Goal: Find specific page/section: Find specific page/section

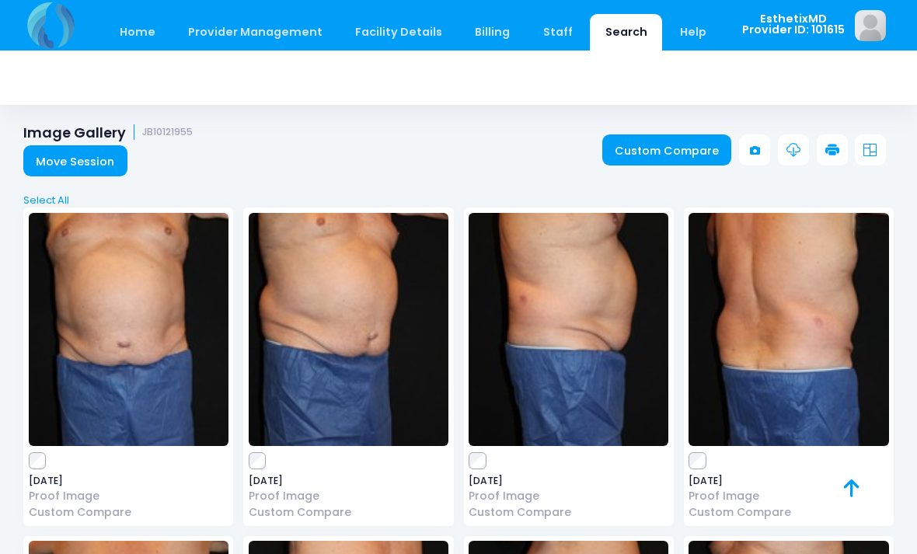
scroll to position [375, 0]
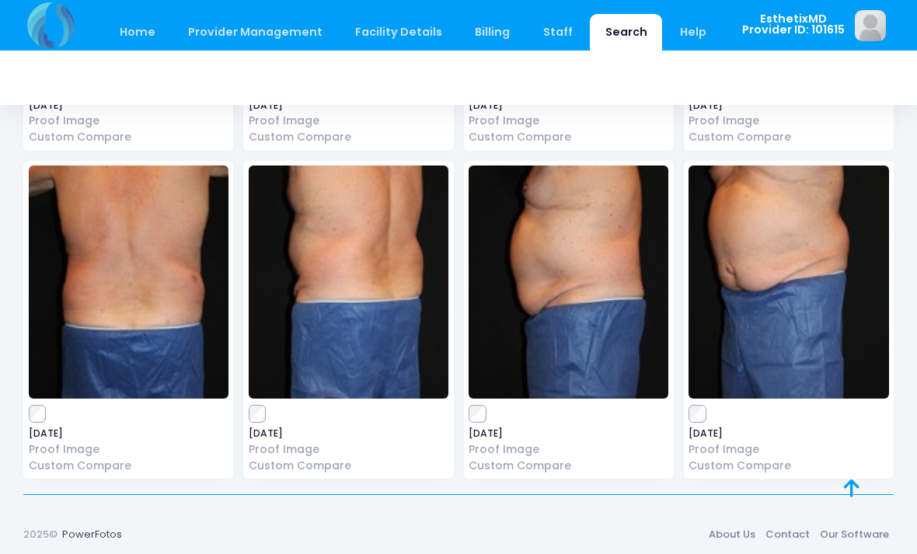
click at [141, 33] on link "Home" at bounding box center [137, 32] width 66 height 37
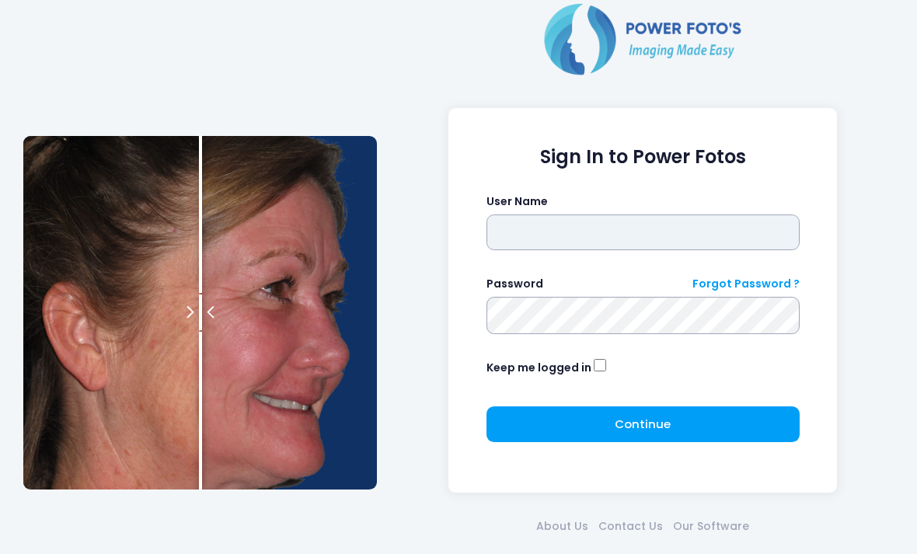
click at [706, 221] on input "text" at bounding box center [642, 232] width 313 height 36
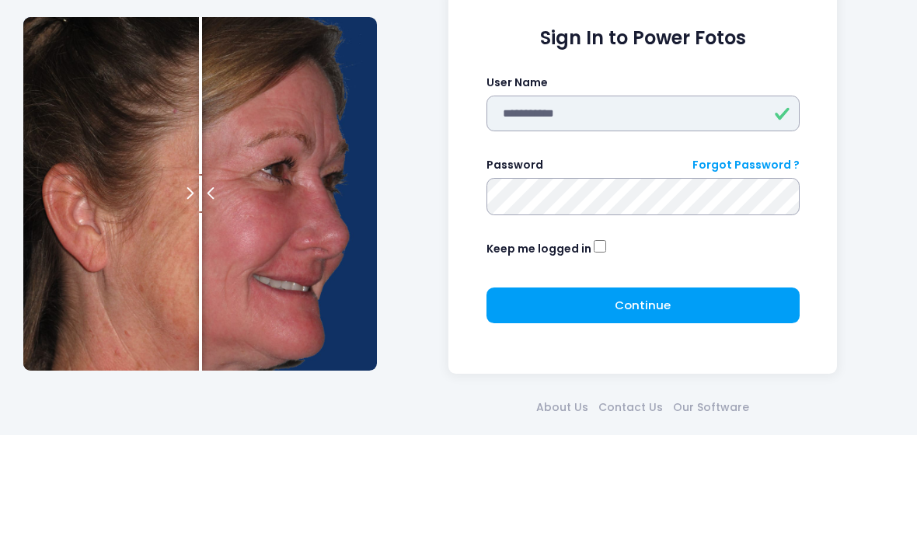
type input "**********"
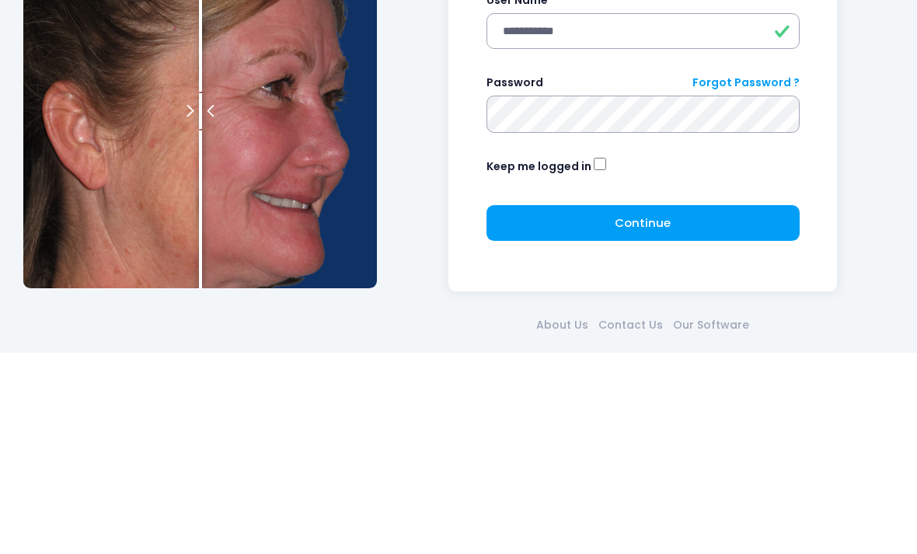
click at [690, 406] on button "Continue Please wait..." at bounding box center [642, 424] width 313 height 36
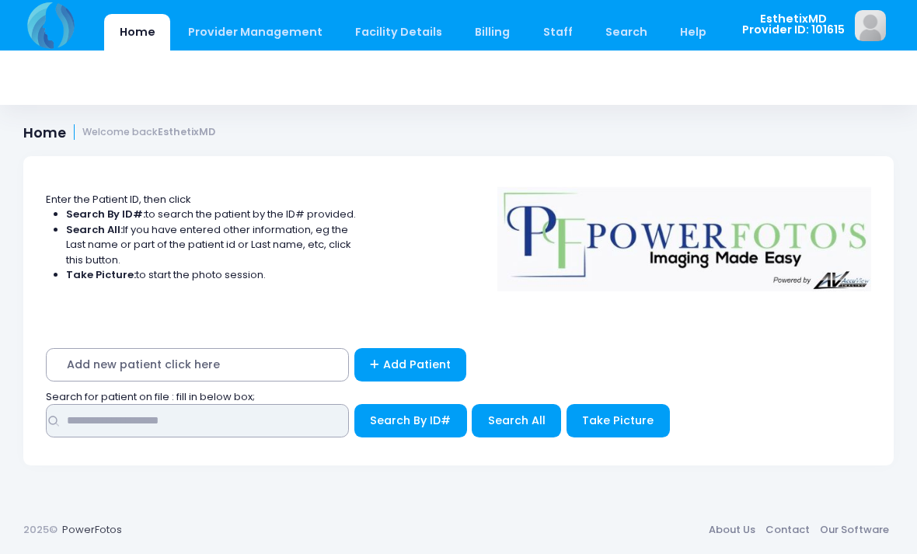
click at [106, 435] on input "text" at bounding box center [197, 420] width 303 height 33
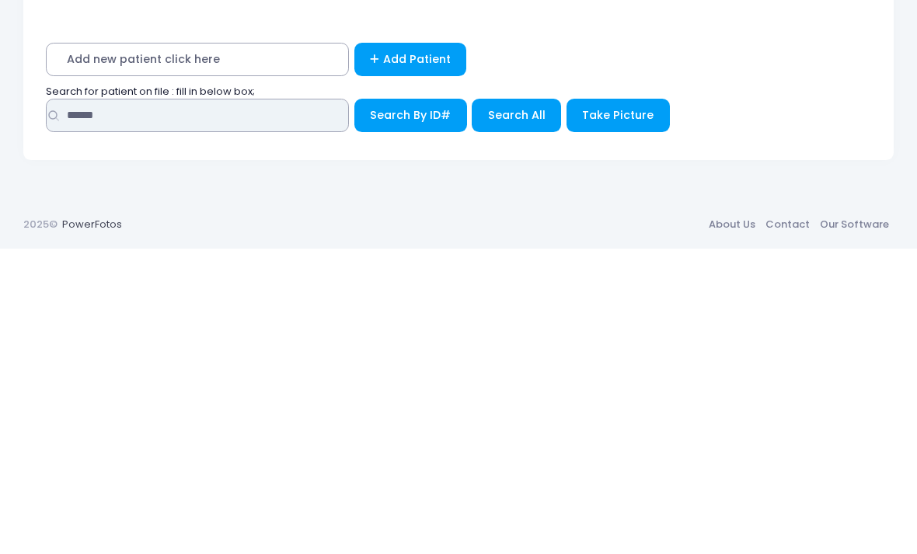
type input "******"
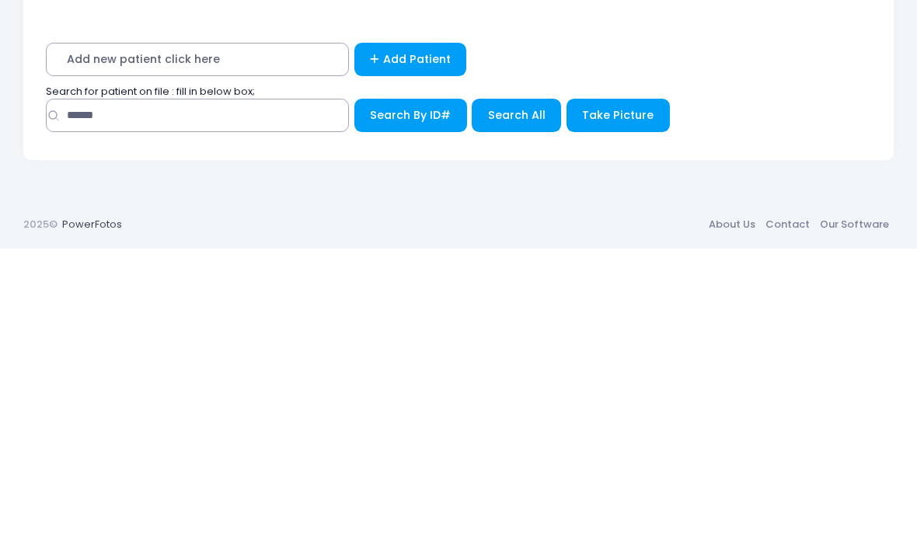
click at [517, 404] on button "Search All" at bounding box center [515, 420] width 89 height 33
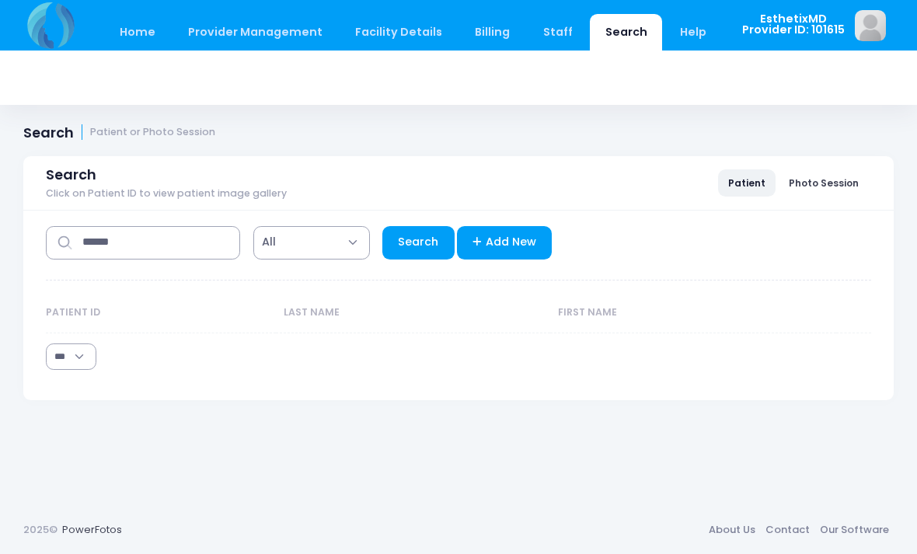
select select "***"
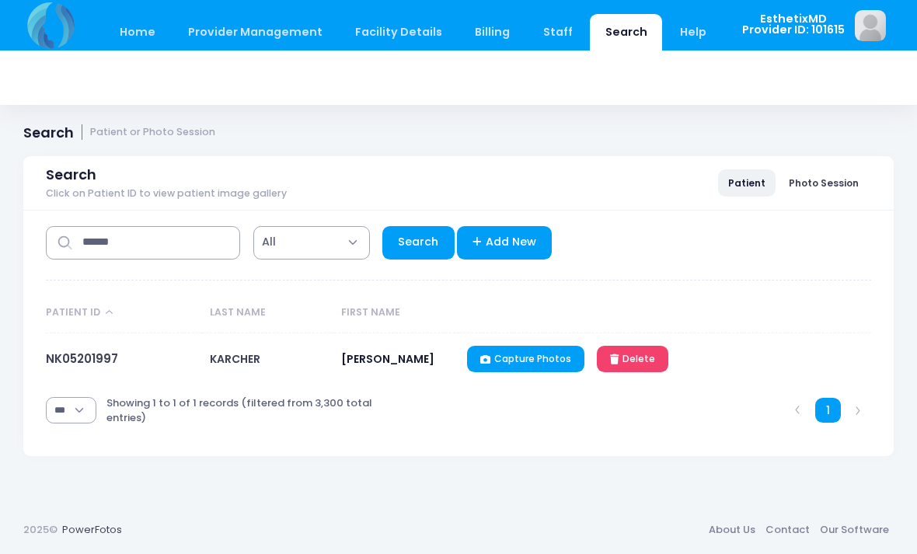
click at [76, 353] on link "NK05201997" at bounding box center [82, 358] width 72 height 16
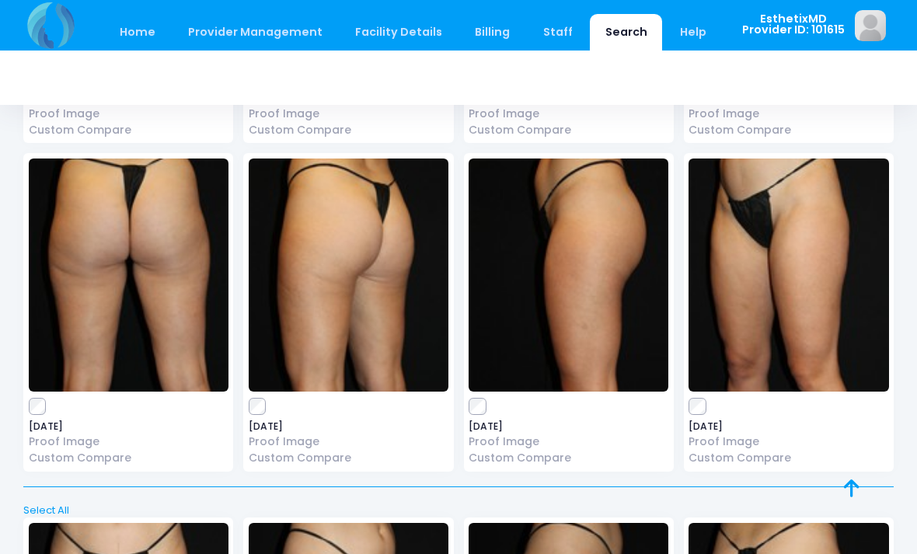
scroll to position [1074, 0]
click at [103, 318] on img at bounding box center [129, 275] width 200 height 233
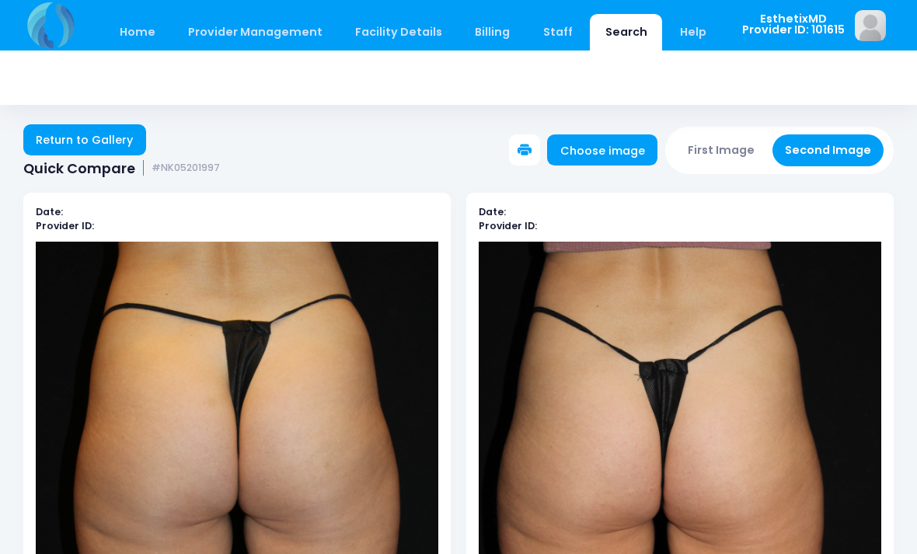
click at [99, 137] on link "Return to Gallery" at bounding box center [84, 139] width 123 height 31
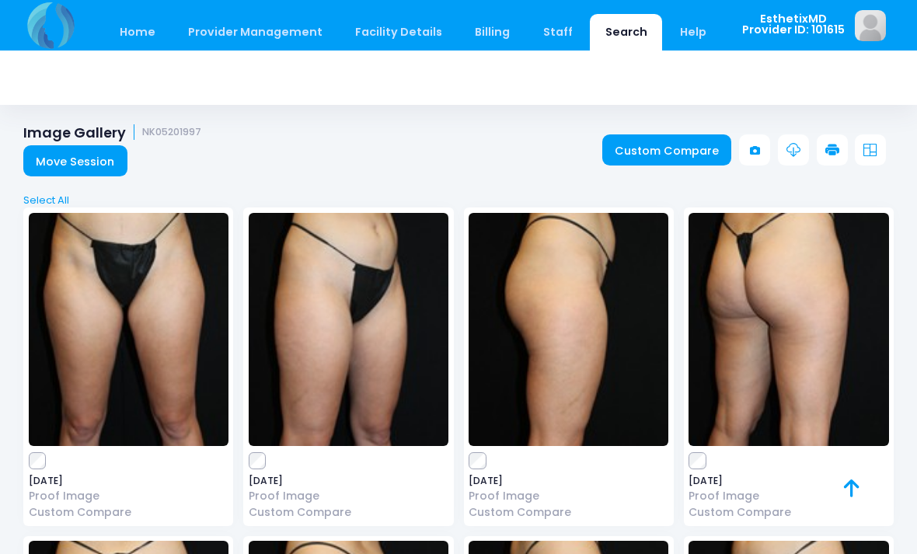
click at [154, 346] on img at bounding box center [129, 329] width 200 height 233
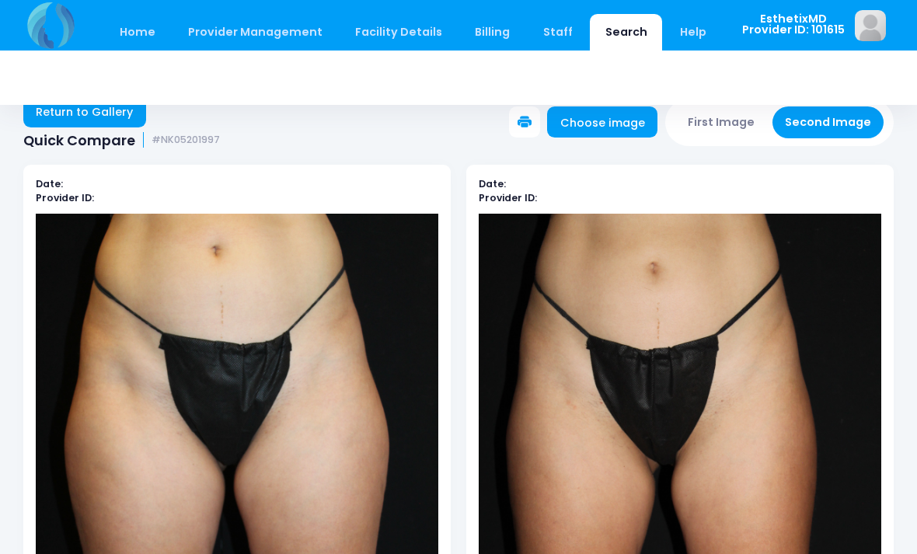
scroll to position [31, 0]
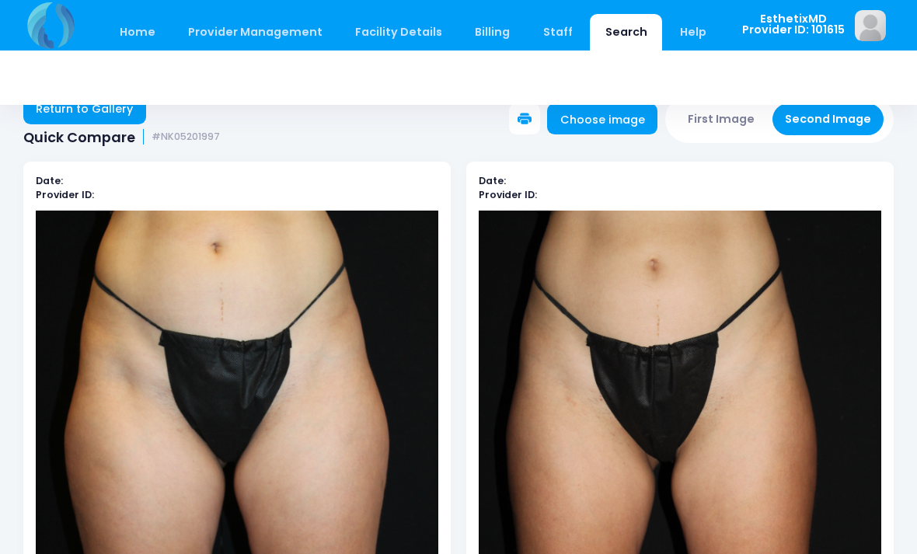
click at [114, 118] on link "Return to Gallery" at bounding box center [84, 108] width 123 height 31
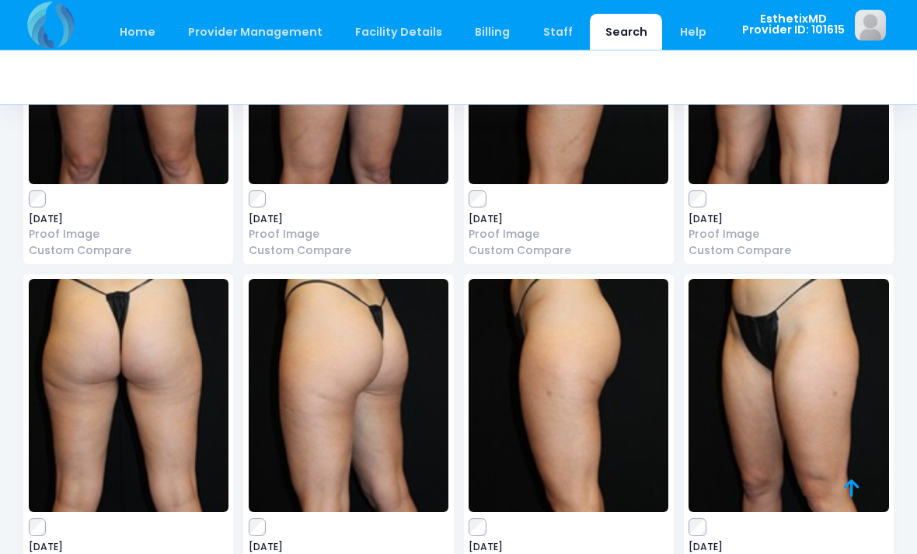
scroll to position [259, 0]
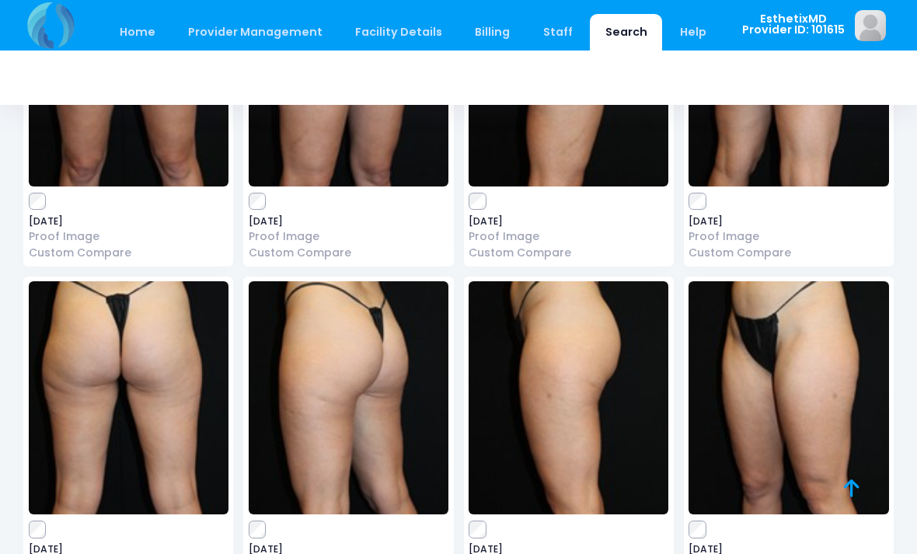
click at [127, 401] on img at bounding box center [129, 397] width 200 height 233
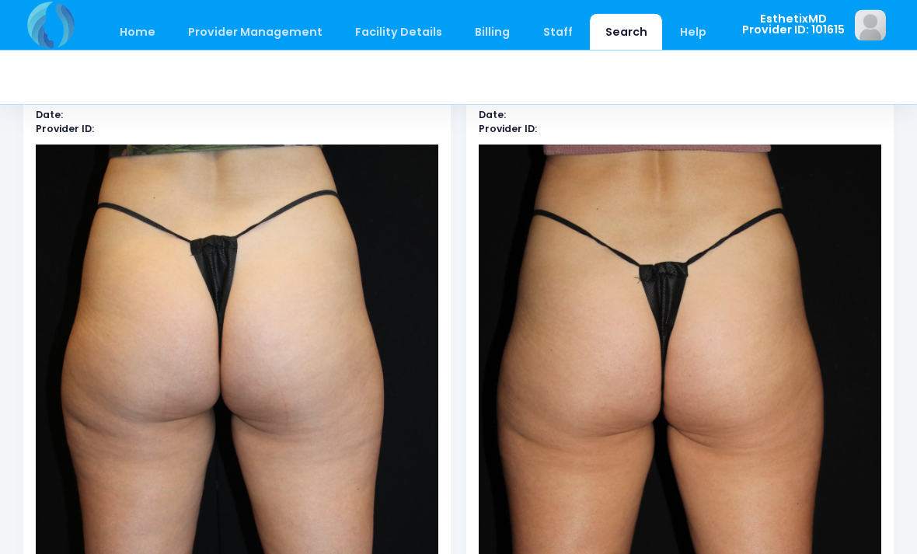
scroll to position [97, 0]
